Goal: Transaction & Acquisition: Obtain resource

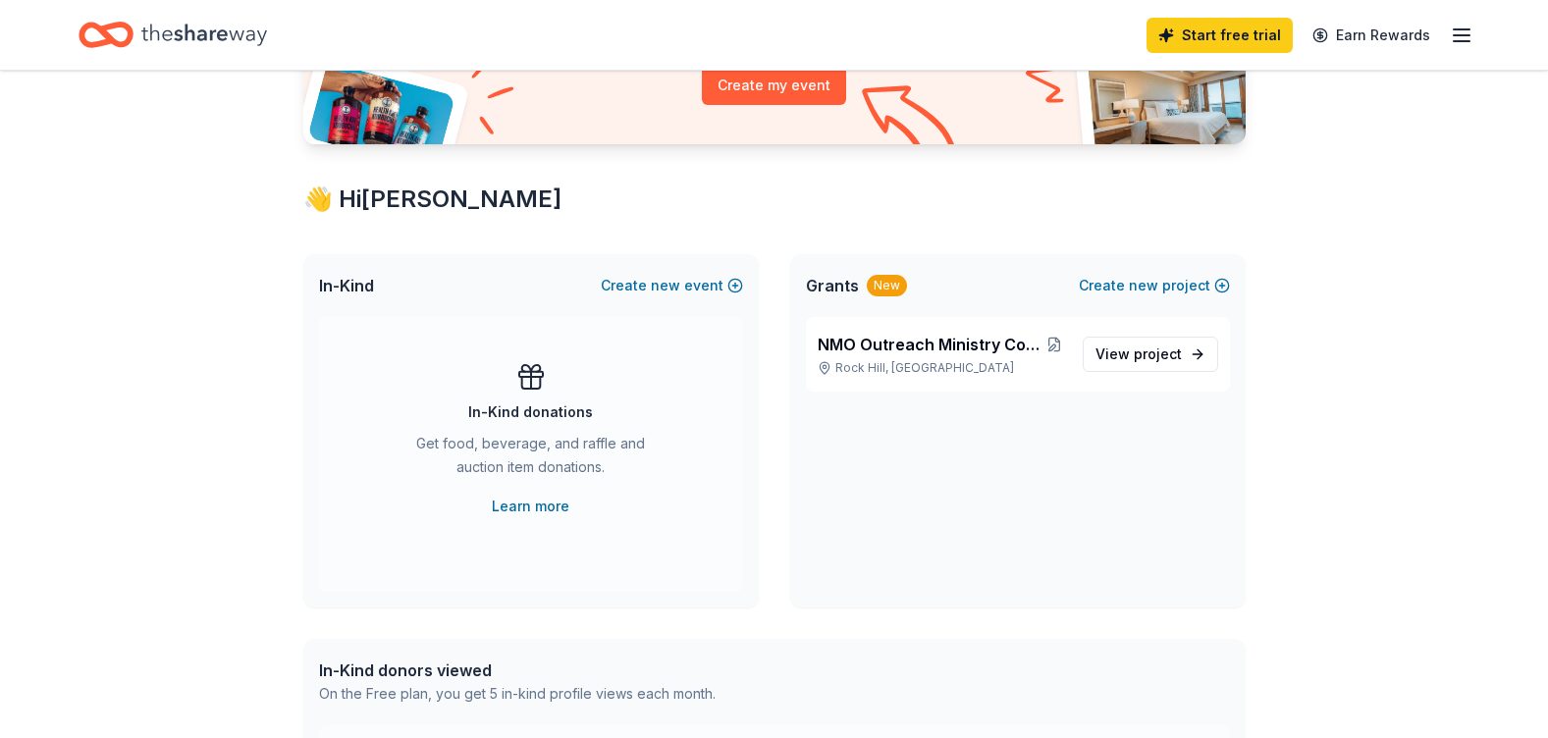
scroll to position [393, 0]
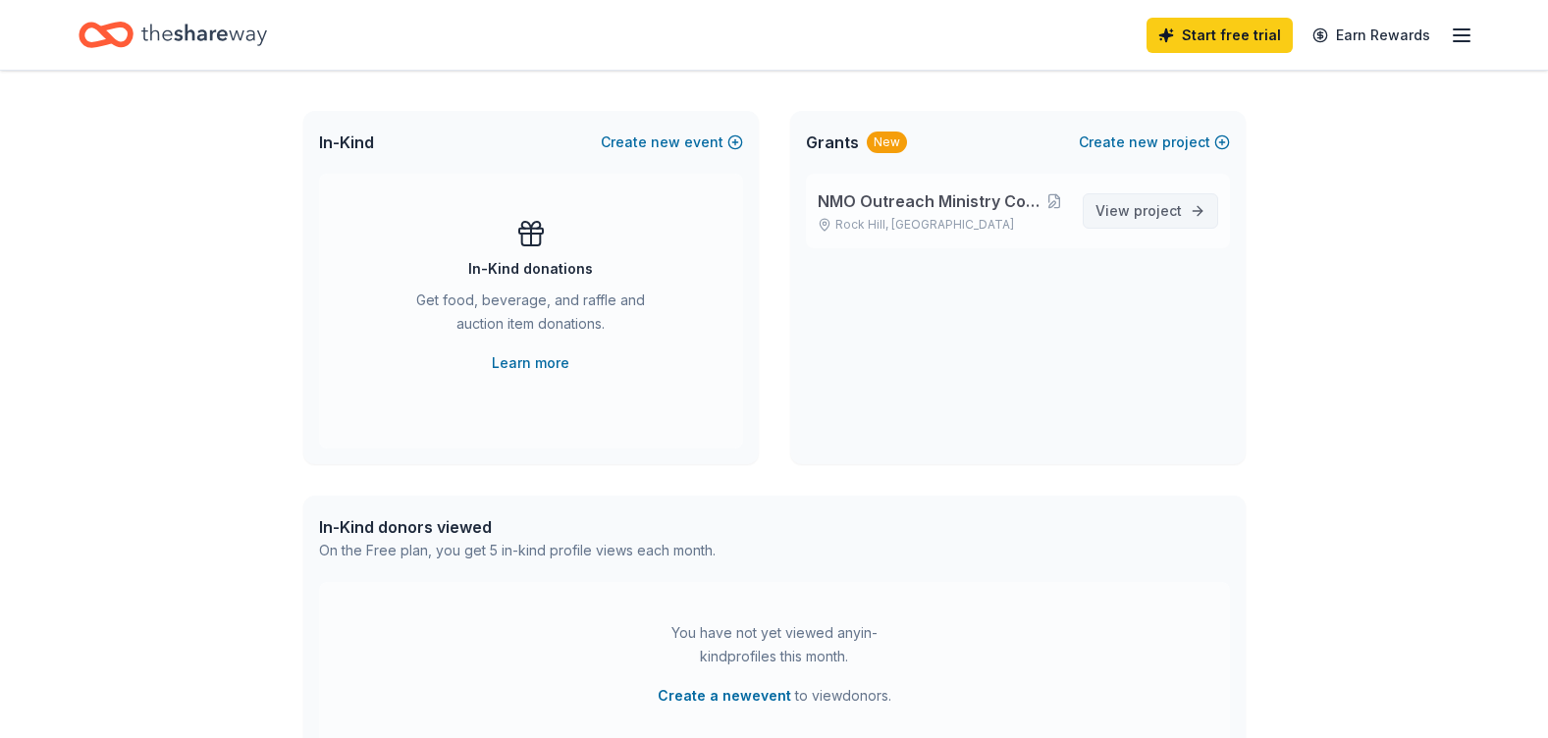
click at [1125, 206] on span "View project" at bounding box center [1139, 211] width 86 height 24
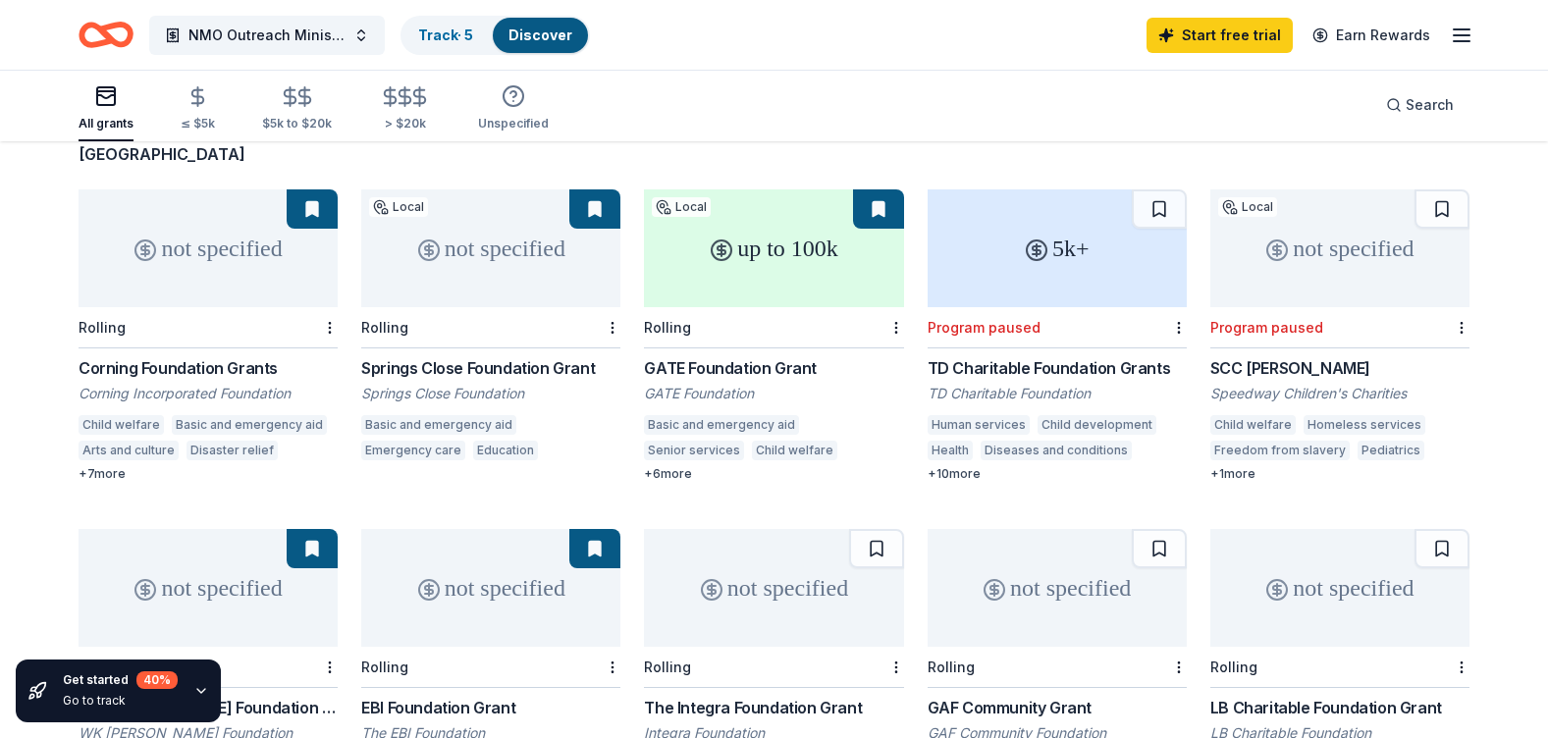
scroll to position [196, 0]
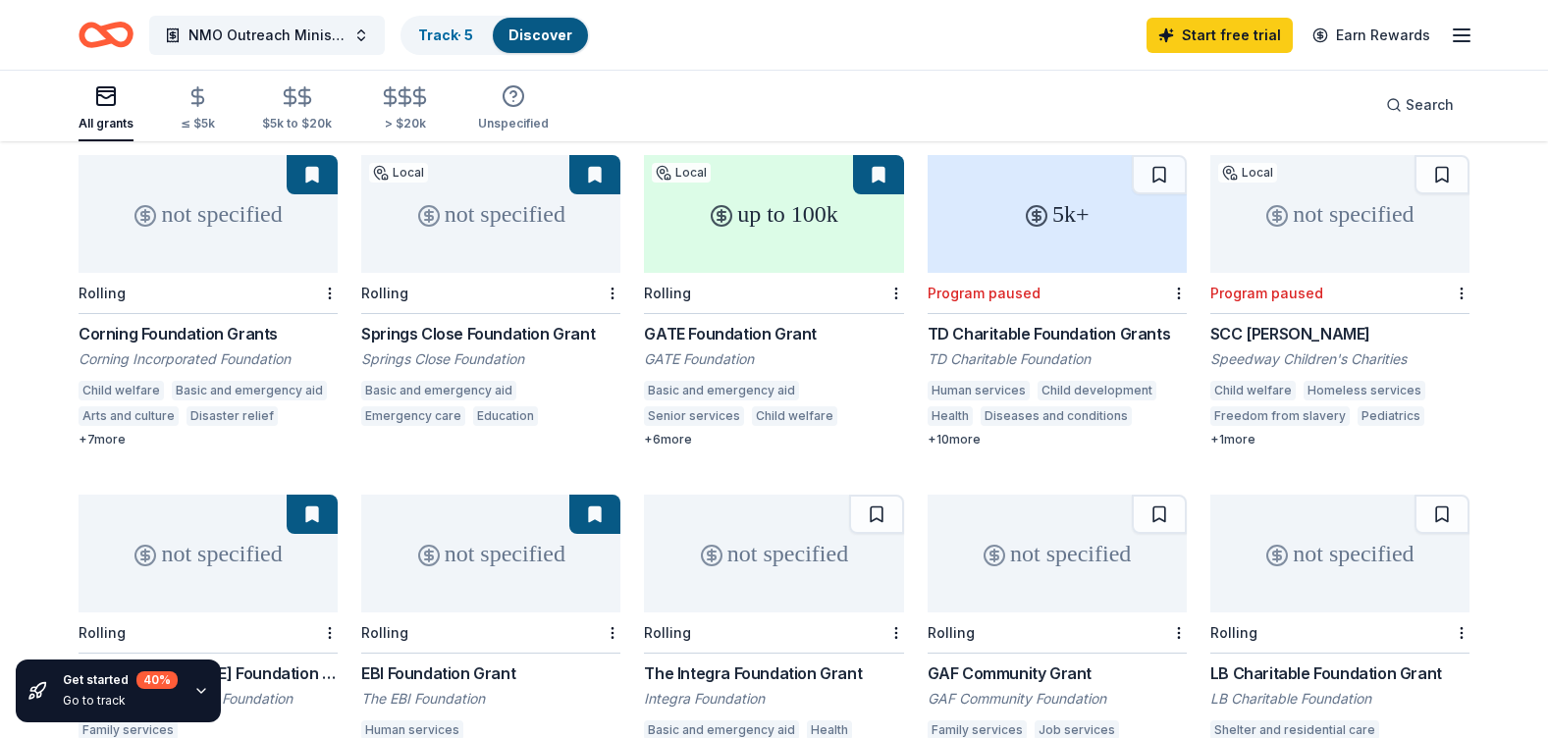
click at [767, 322] on div "GATE Foundation Grant" at bounding box center [773, 334] width 259 height 24
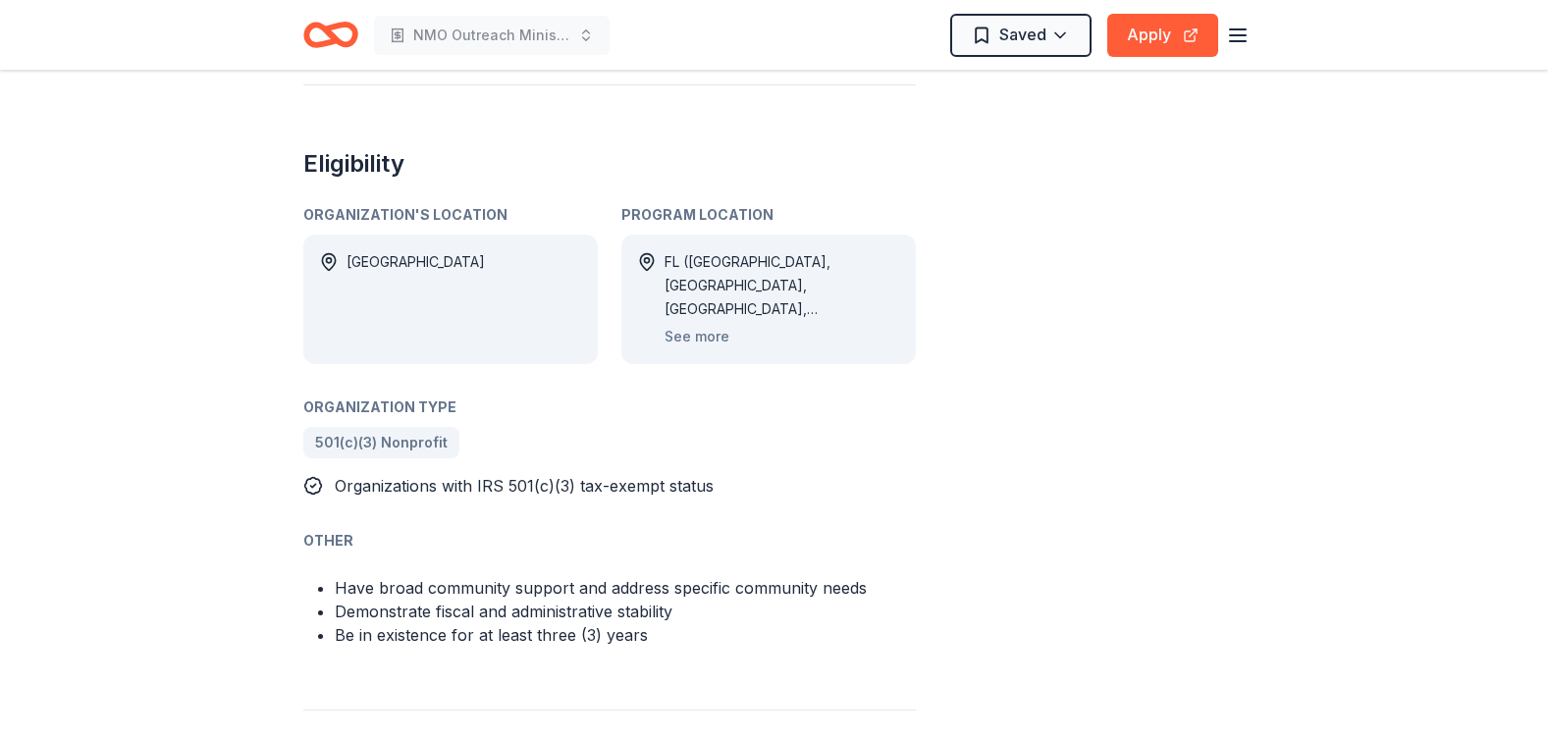
scroll to position [1080, 0]
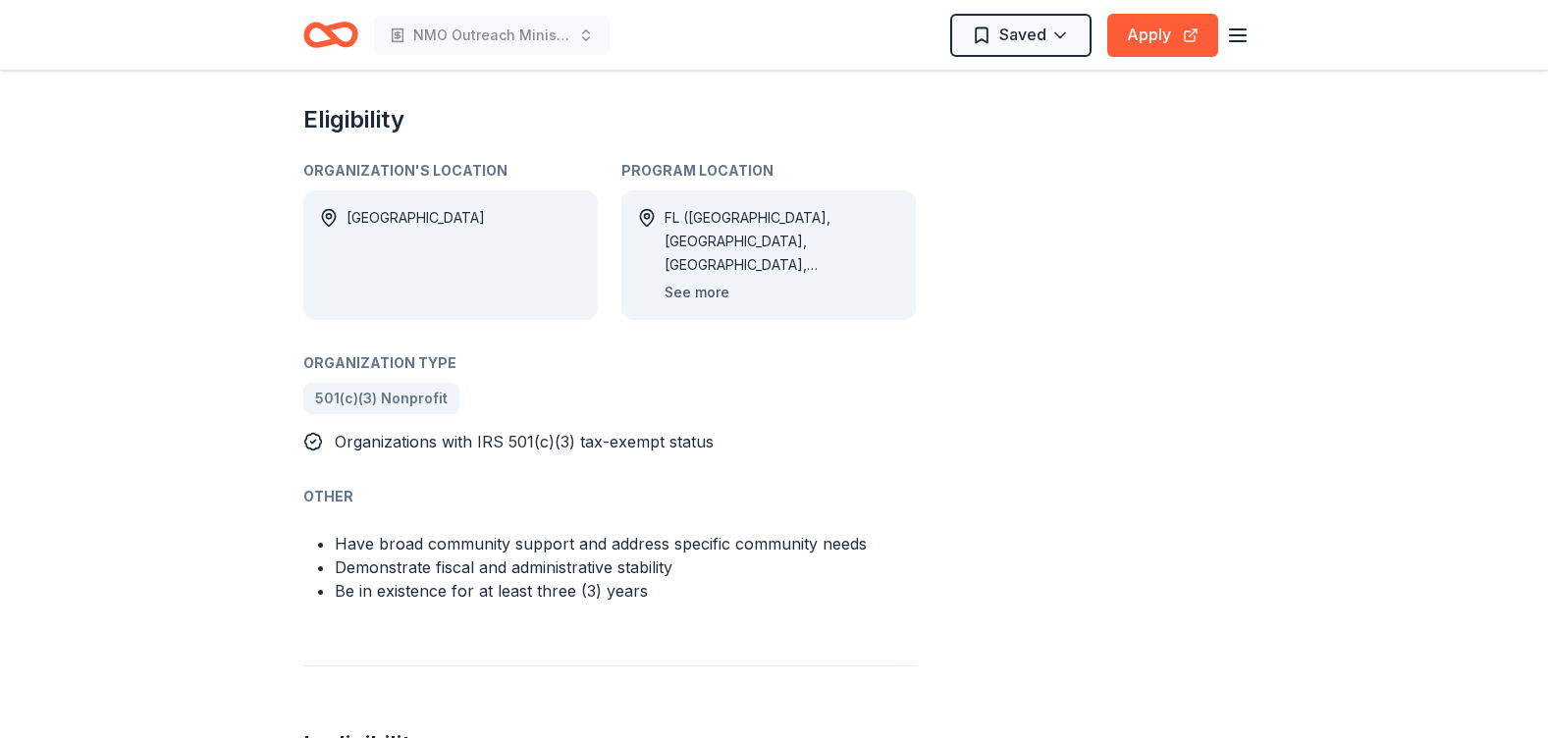
click at [684, 286] on button "See more" at bounding box center [697, 293] width 65 height 24
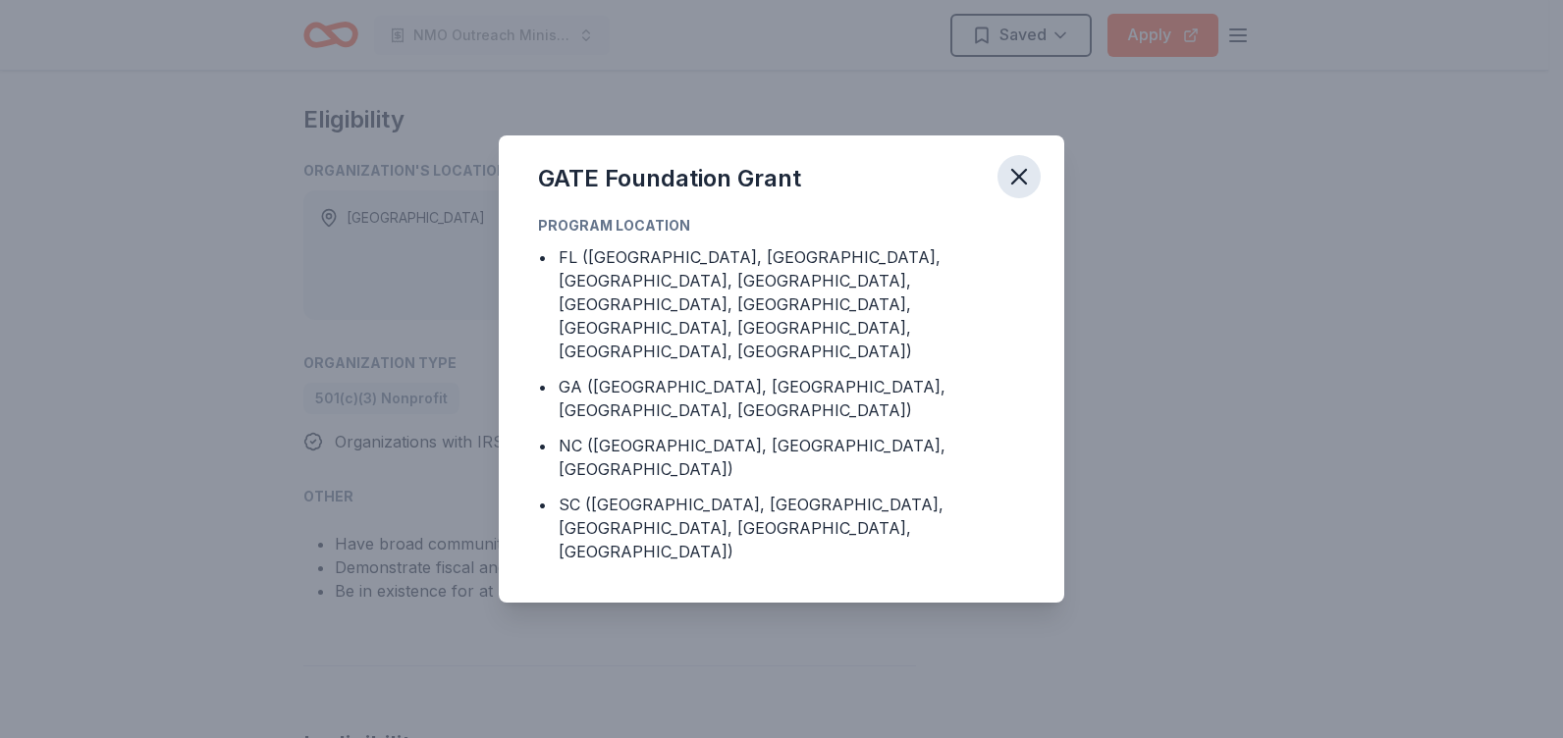
click at [1015, 184] on icon "button" at bounding box center [1019, 177] width 14 height 14
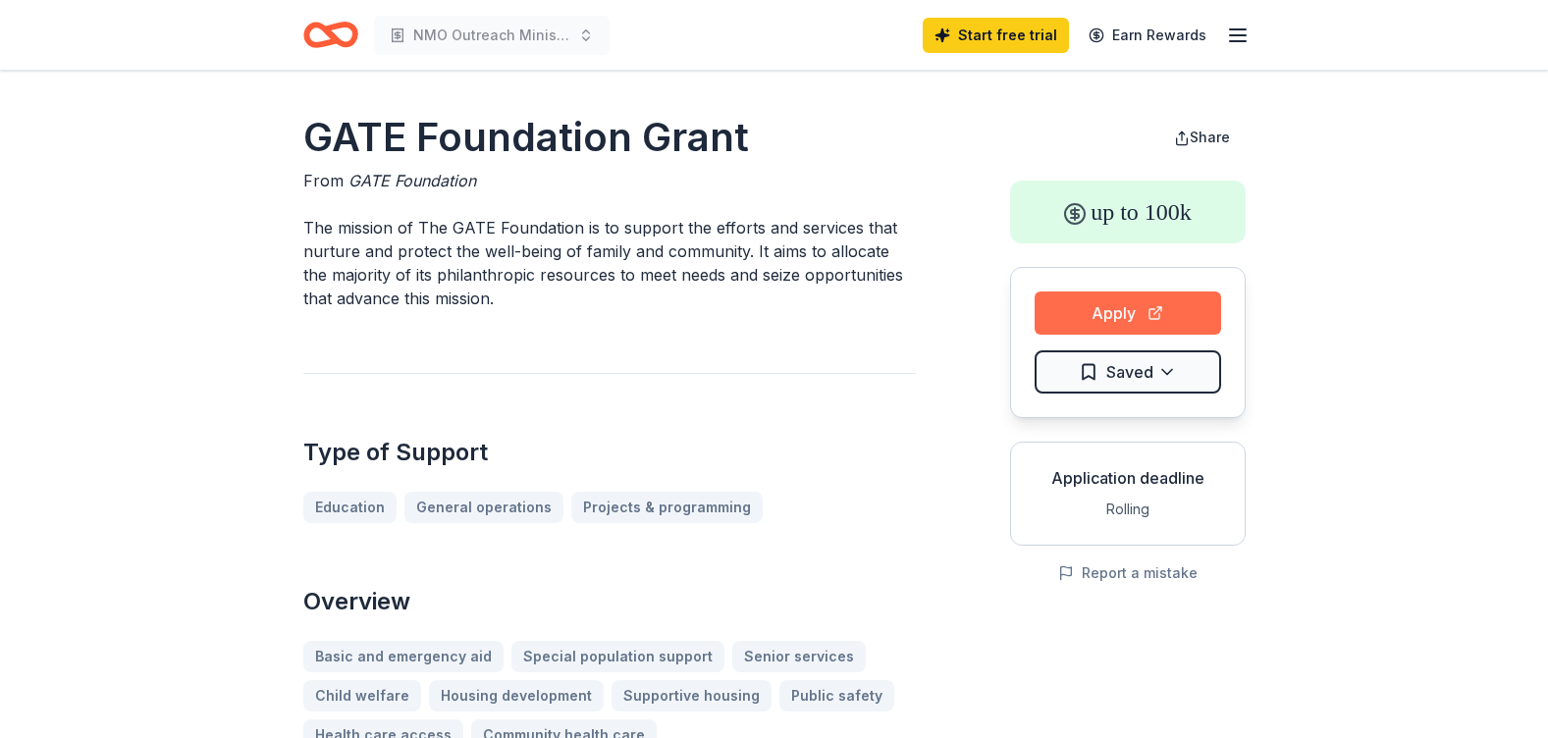
scroll to position [98, 0]
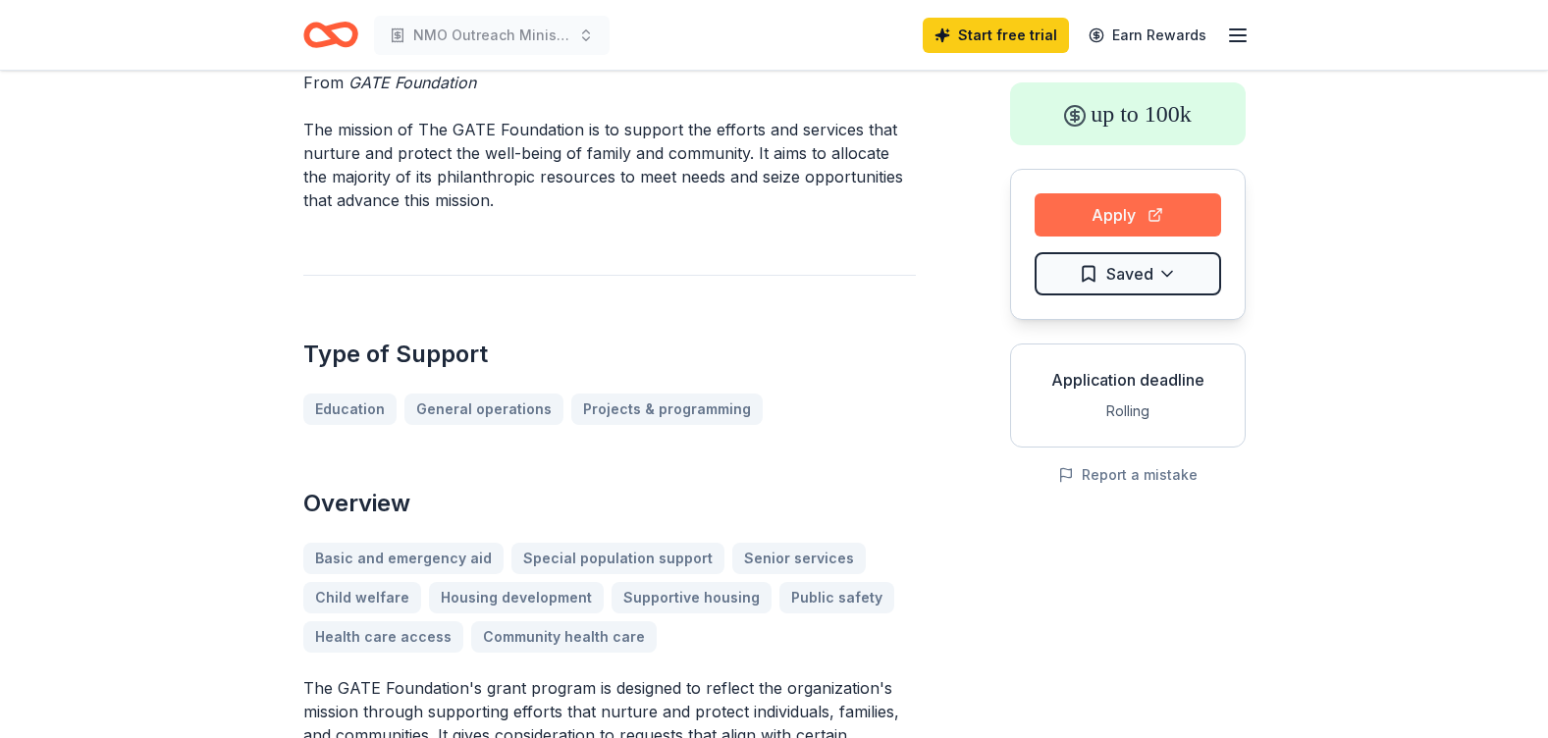
click at [1113, 205] on button "Apply" at bounding box center [1128, 214] width 187 height 43
